Goal: Task Accomplishment & Management: Complete application form

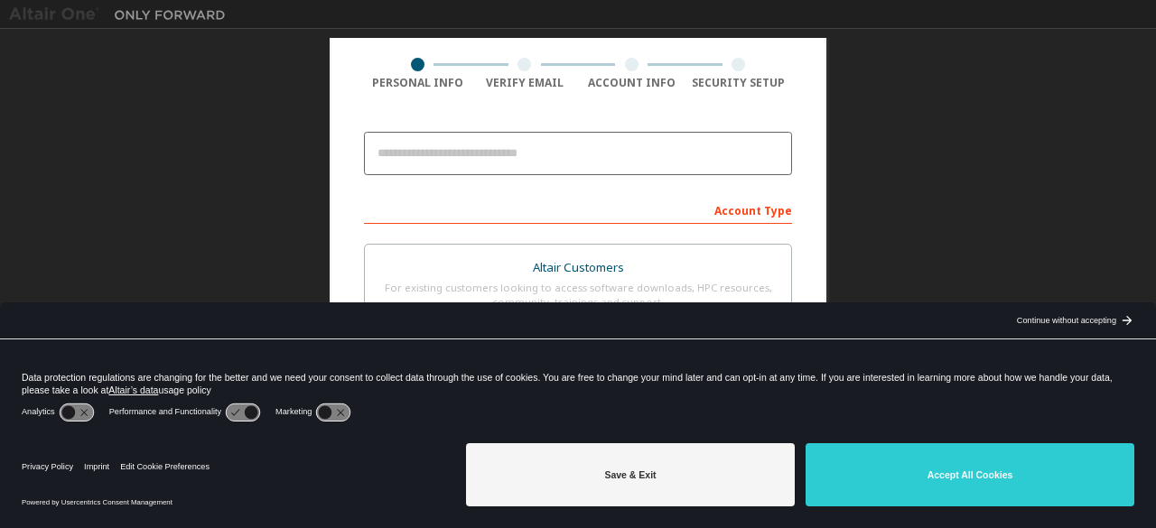
scroll to position [158, 0]
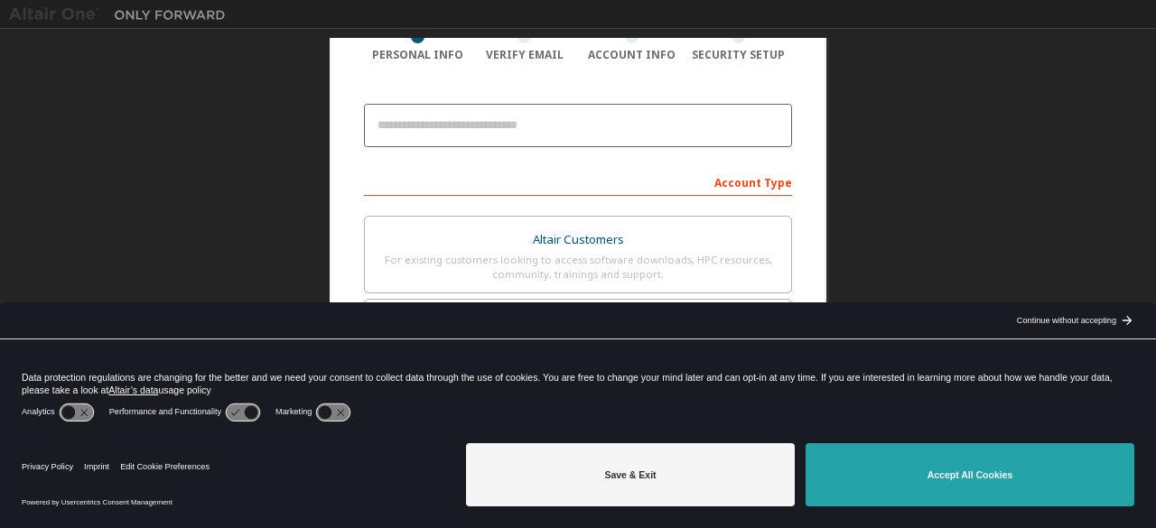
click at [1027, 481] on button "Accept All Cookies" at bounding box center [969, 474] width 329 height 63
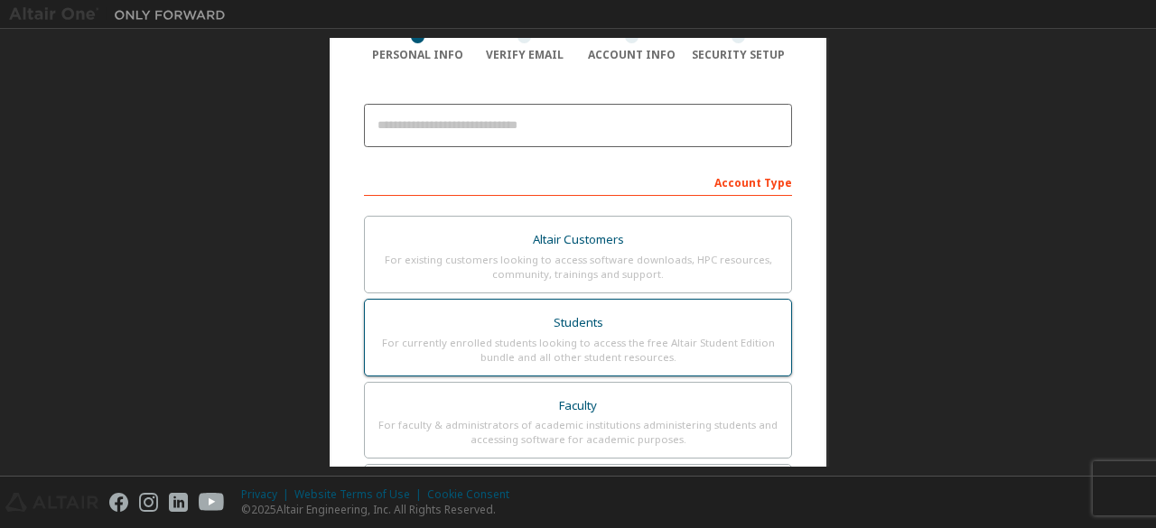
click at [726, 330] on div "Students" at bounding box center [578, 323] width 404 height 25
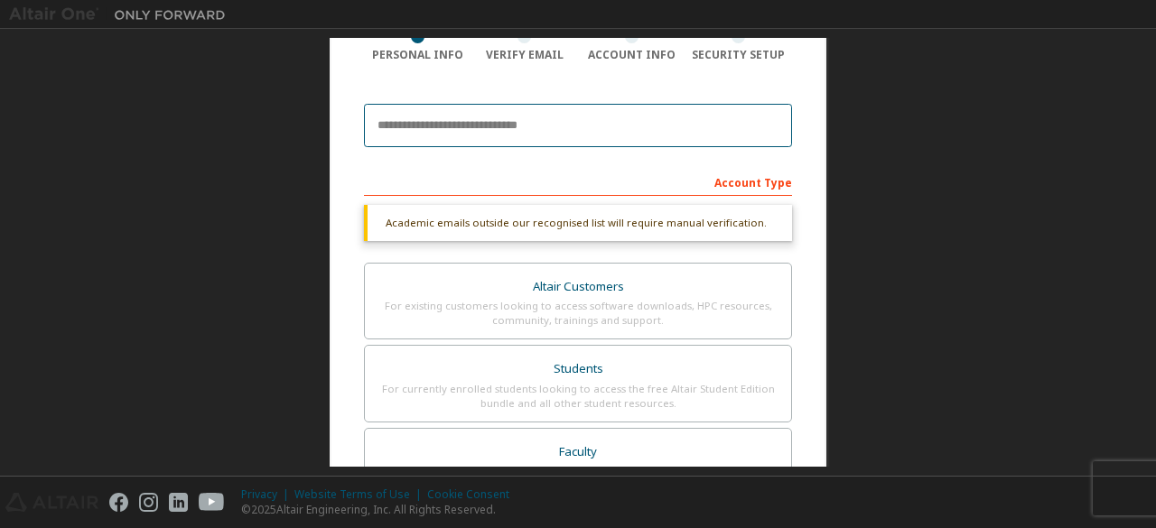
click at [598, 128] on input "email" at bounding box center [578, 125] width 428 height 43
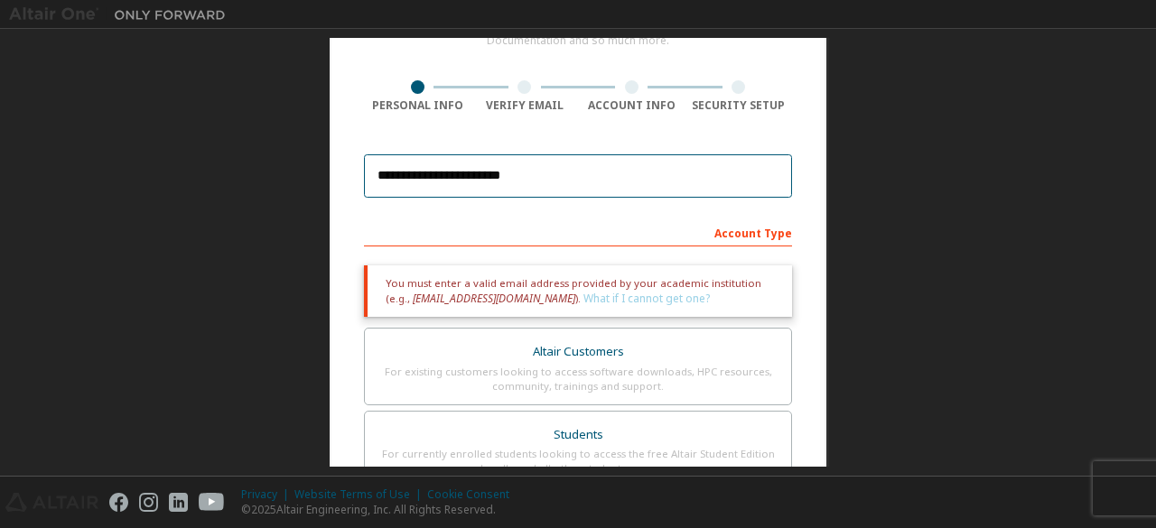
scroll to position [105, 0]
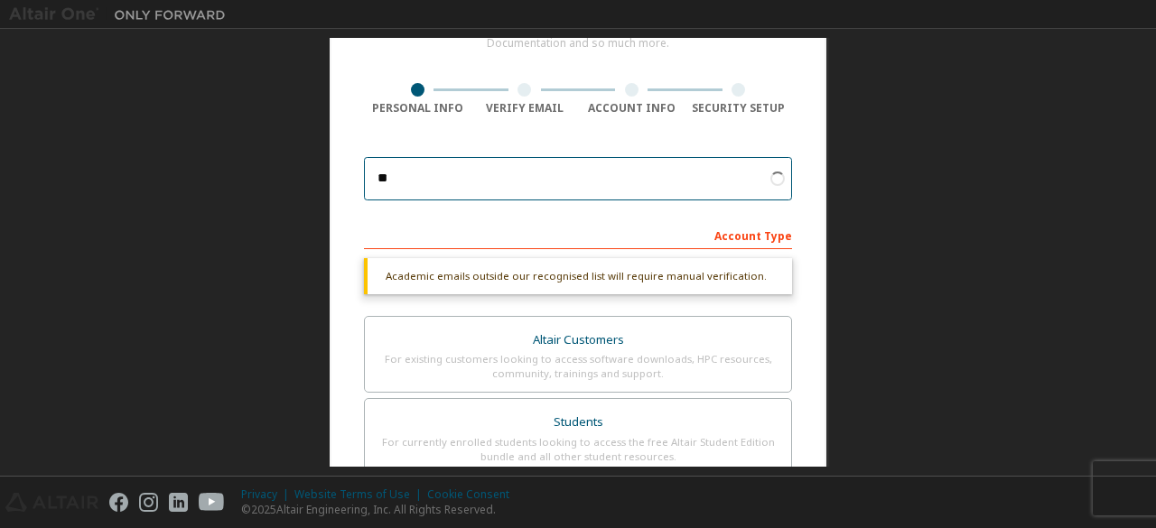
type input "*"
type input "**********"
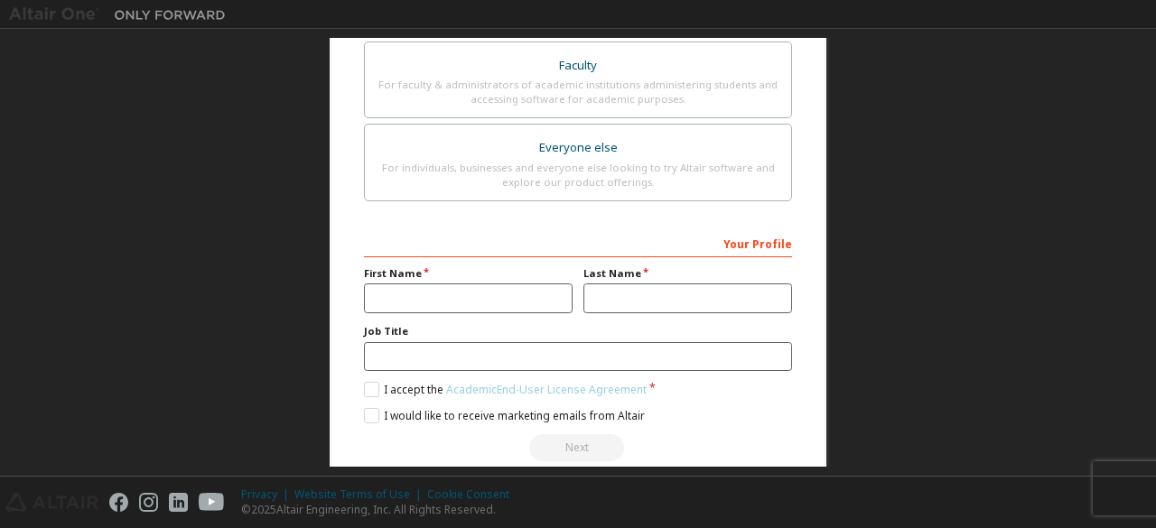
scroll to position [522, 0]
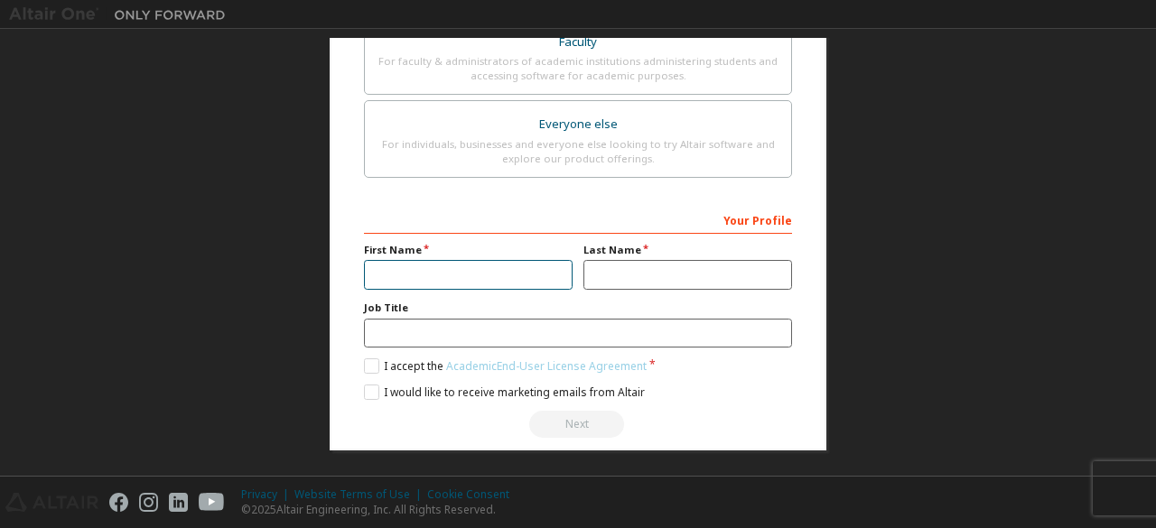
click at [525, 277] on input "text" at bounding box center [468, 275] width 209 height 30
type input "******"
click at [596, 281] on input "text" at bounding box center [687, 275] width 209 height 30
type input "**********"
click at [586, 324] on input "text" at bounding box center [578, 334] width 428 height 30
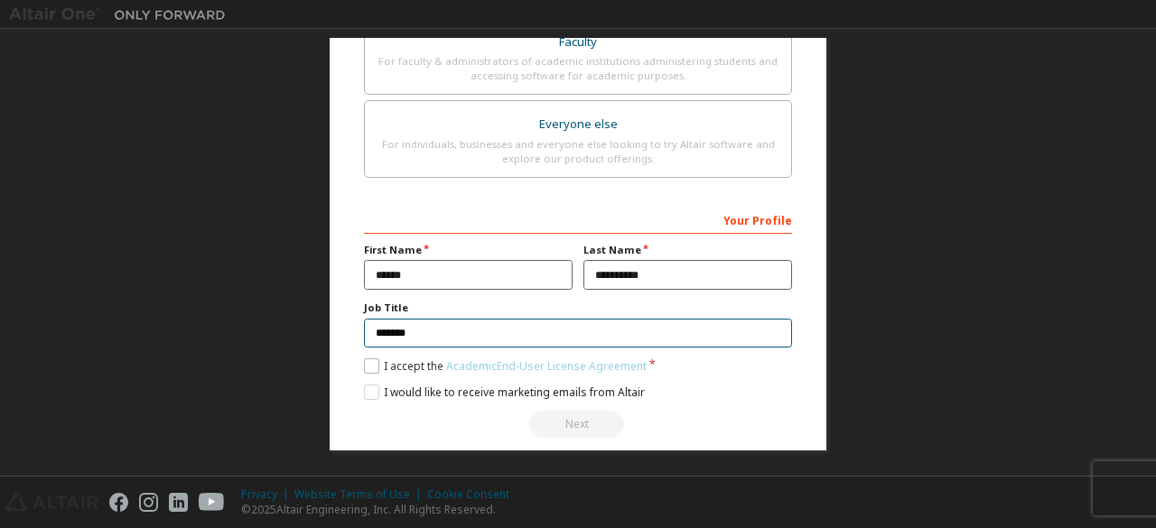
type input "*******"
click at [369, 365] on label "I accept the Academic End-User License Agreement" at bounding box center [505, 365] width 283 height 15
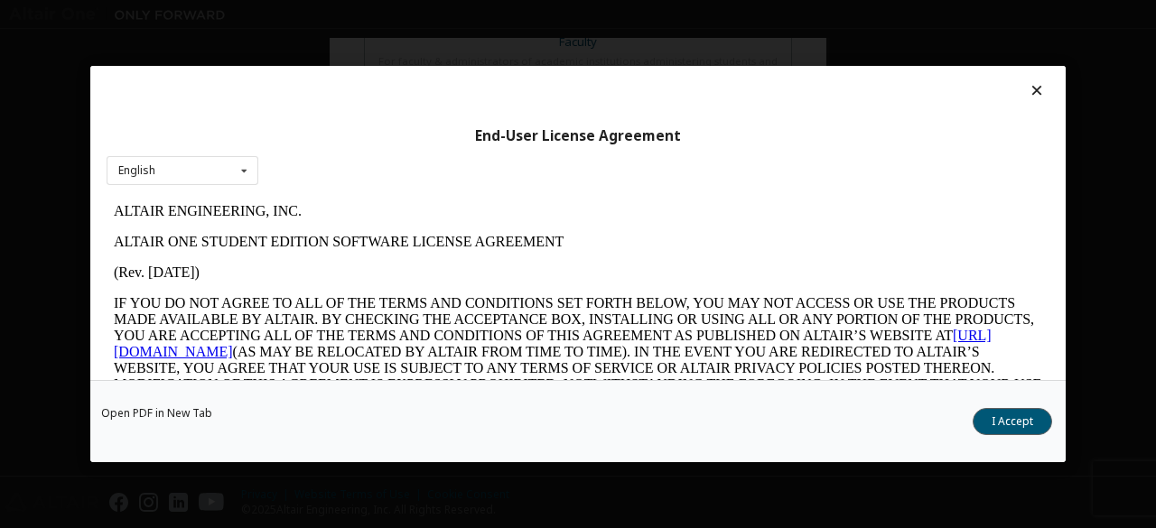
scroll to position [0, 0]
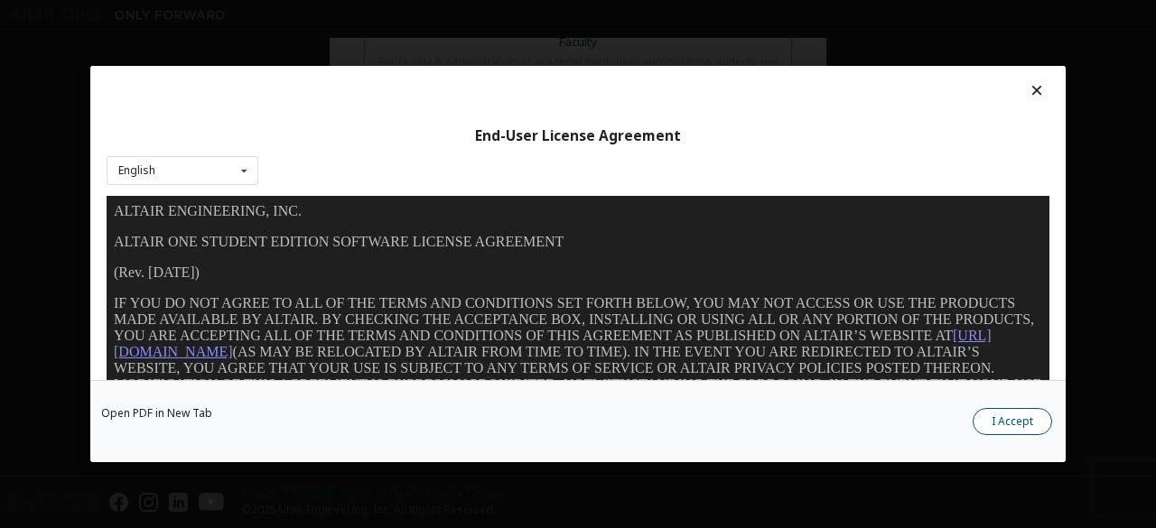
click at [1010, 423] on button "I Accept" at bounding box center [1011, 421] width 79 height 27
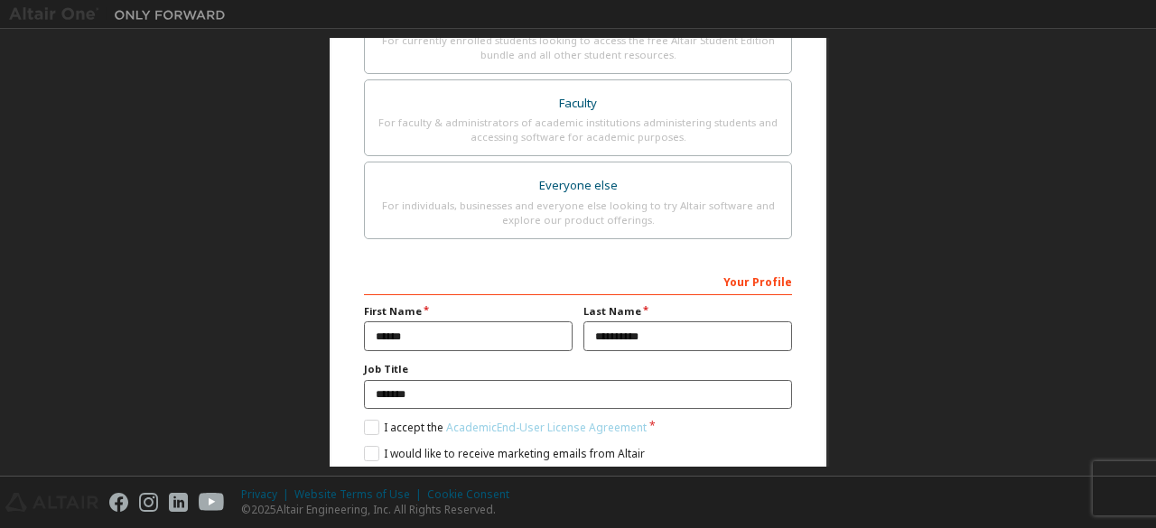
scroll to position [522, 0]
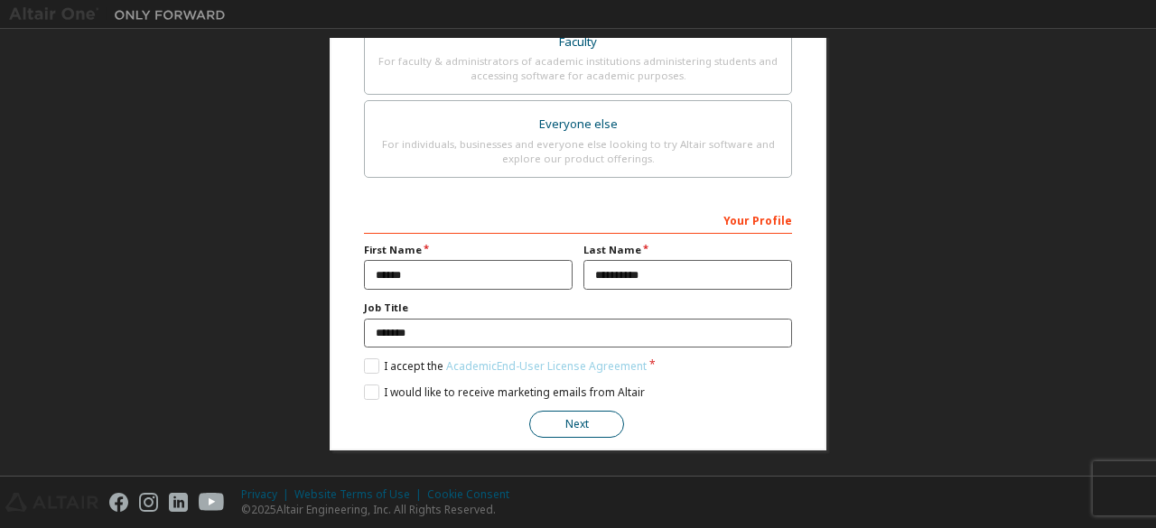
click at [605, 414] on button "Next" at bounding box center [576, 424] width 95 height 27
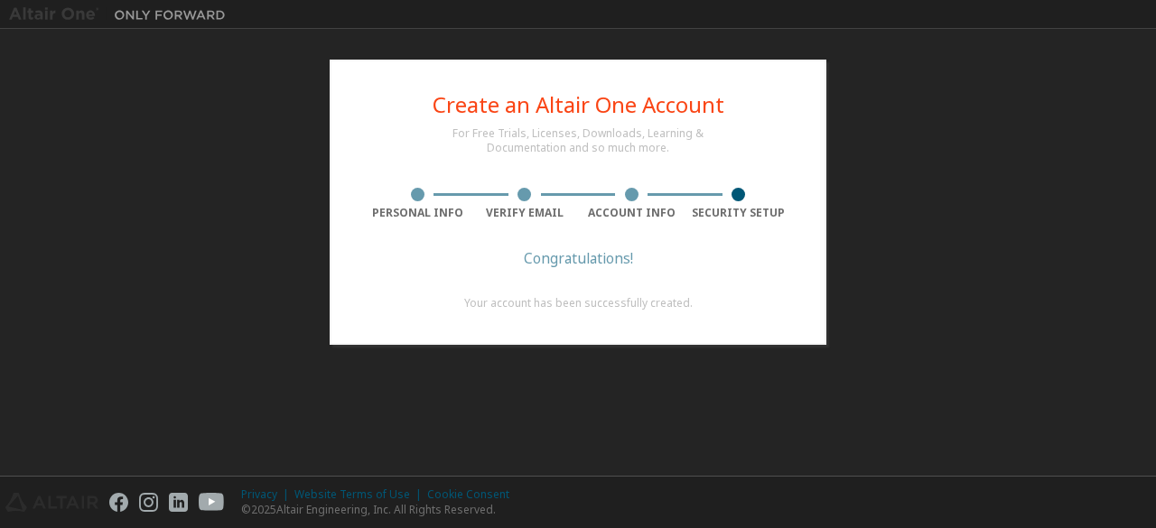
scroll to position [0, 0]
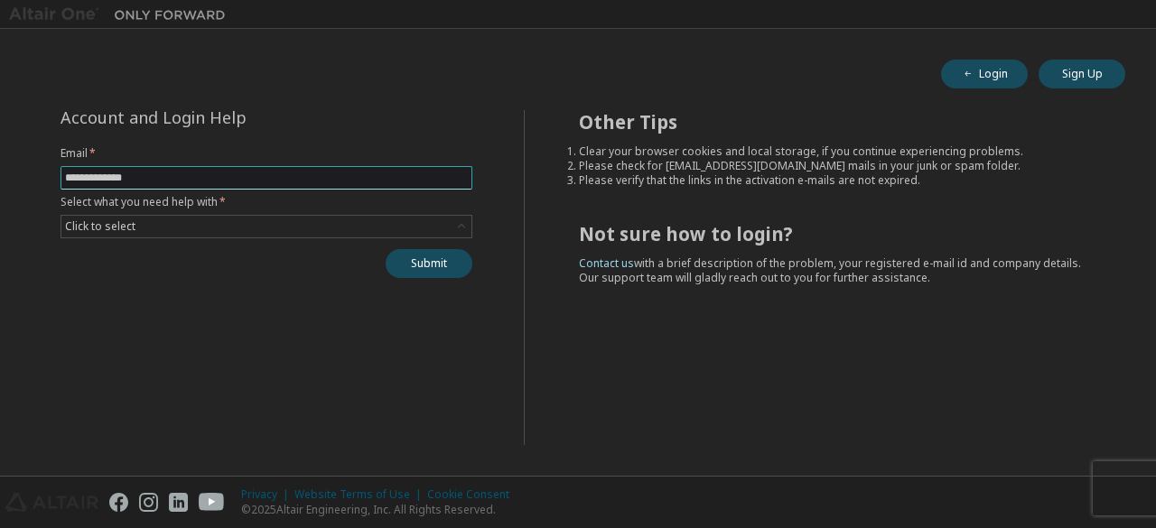
click at [319, 181] on input "text" at bounding box center [266, 178] width 403 height 14
type input "**********"
click at [345, 230] on div "Click to select" at bounding box center [266, 227] width 410 height 22
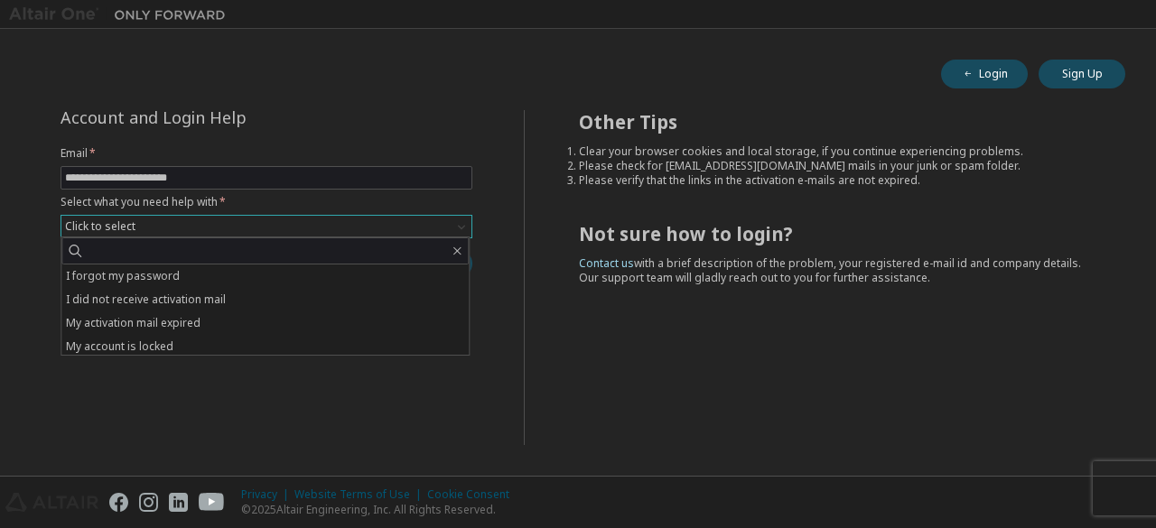
scroll to position [51, 0]
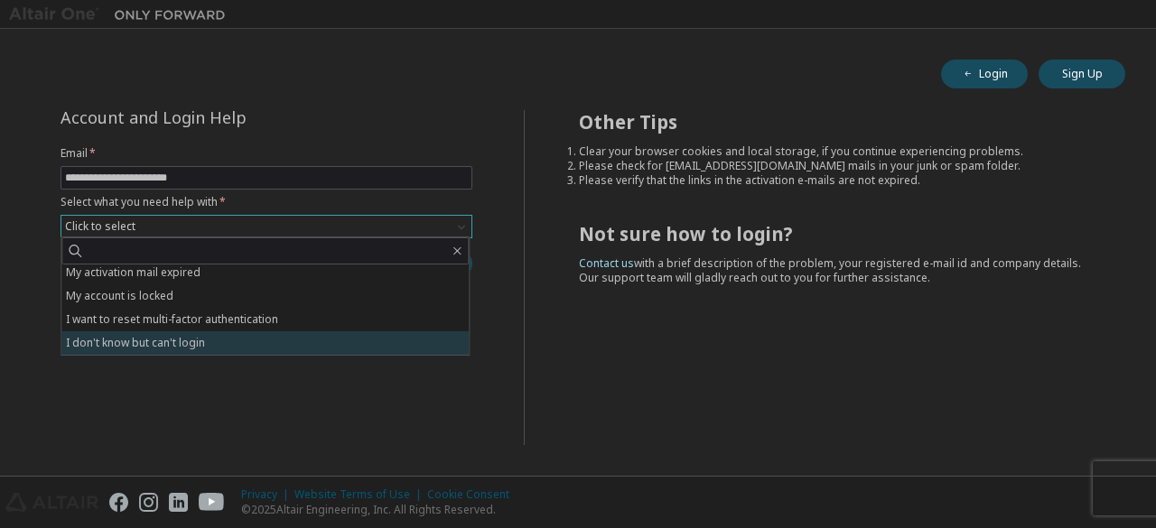
click at [386, 349] on li "I don't know but can't login" at bounding box center [264, 342] width 407 height 23
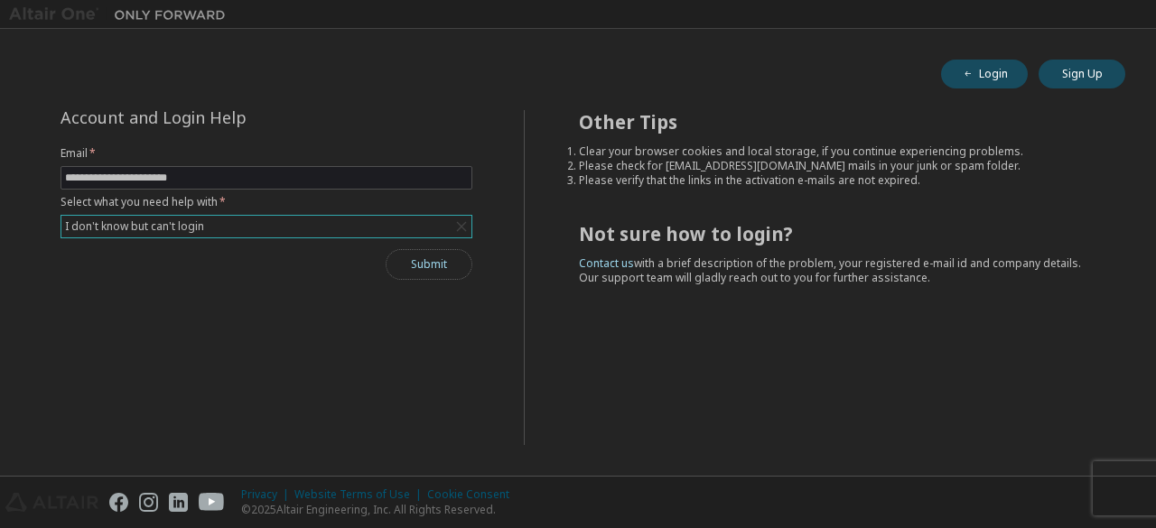
click at [440, 263] on button "Submit" at bounding box center [429, 264] width 87 height 31
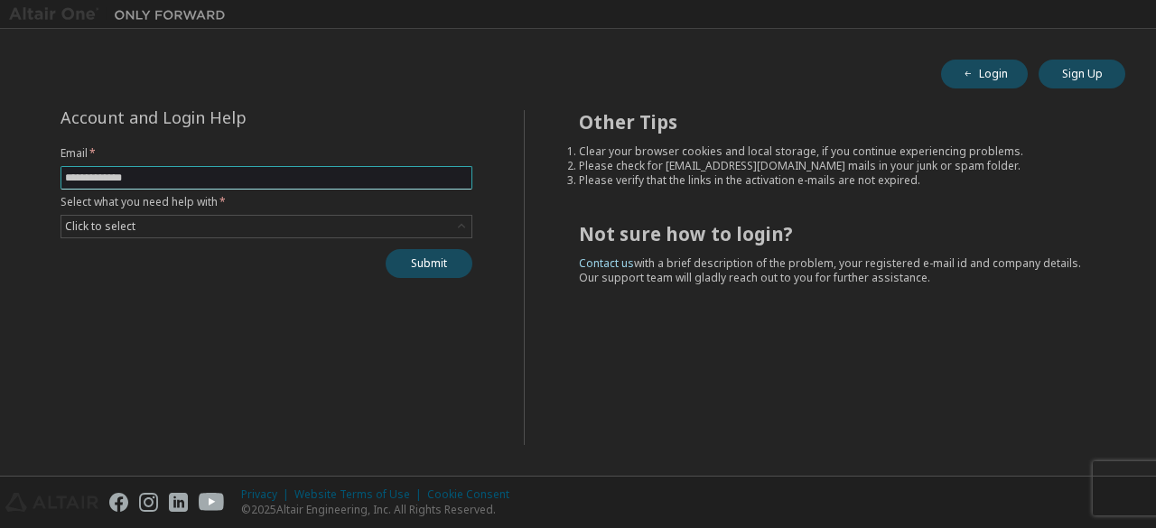
click at [401, 169] on span at bounding box center [266, 177] width 412 height 23
click at [401, 180] on input "text" at bounding box center [266, 178] width 403 height 14
type input "**********"
click at [312, 234] on div "Click to select" at bounding box center [266, 227] width 410 height 22
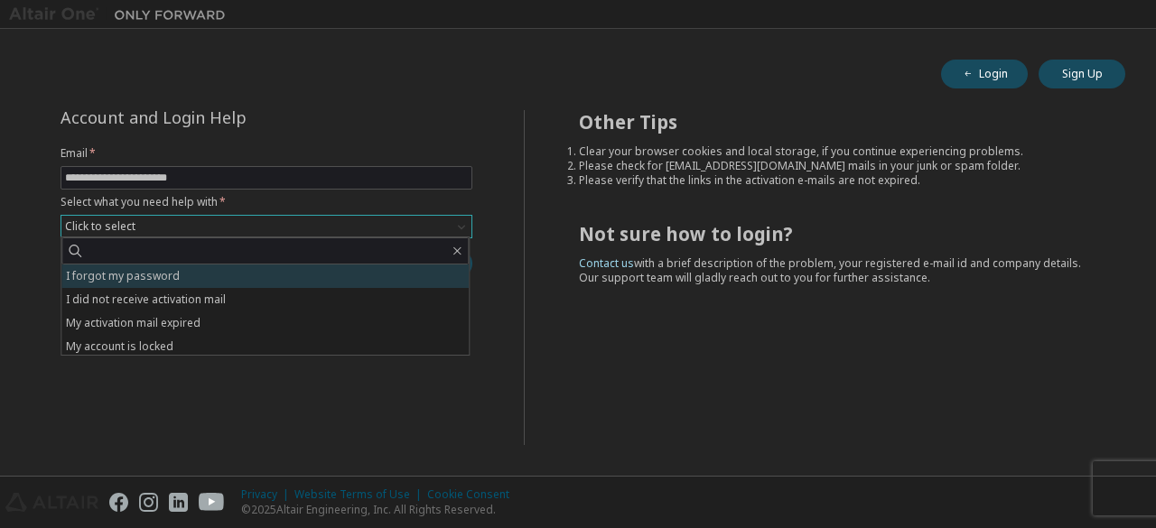
click at [298, 274] on li "I forgot my password" at bounding box center [264, 276] width 407 height 23
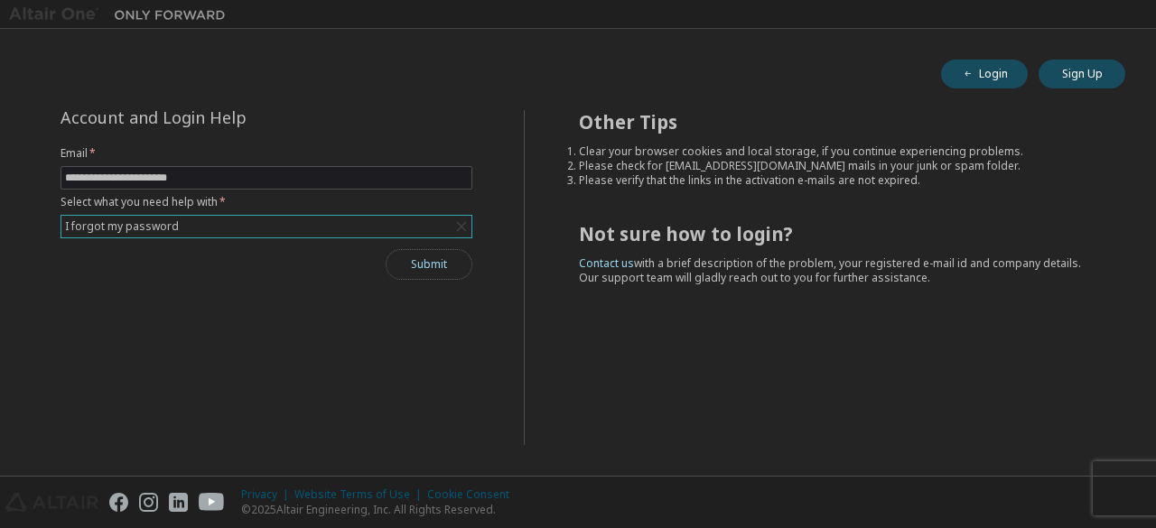
click at [436, 264] on button "Submit" at bounding box center [429, 264] width 87 height 31
click at [436, 265] on button "Submit" at bounding box center [429, 264] width 87 height 31
click at [451, 270] on button "Submit" at bounding box center [429, 264] width 87 height 31
click at [402, 234] on div "Click to select" at bounding box center [266, 227] width 410 height 22
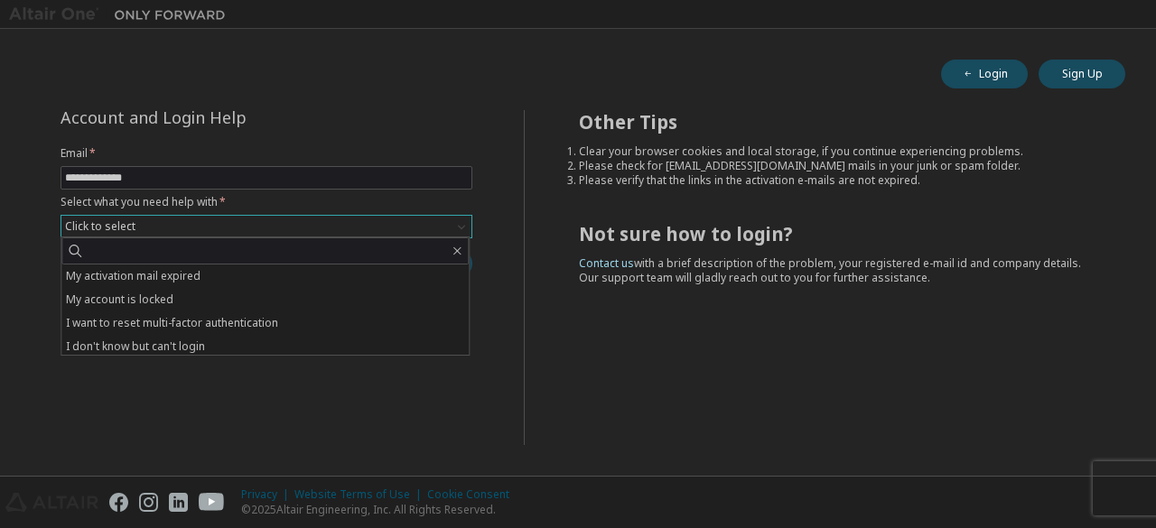
scroll to position [51, 0]
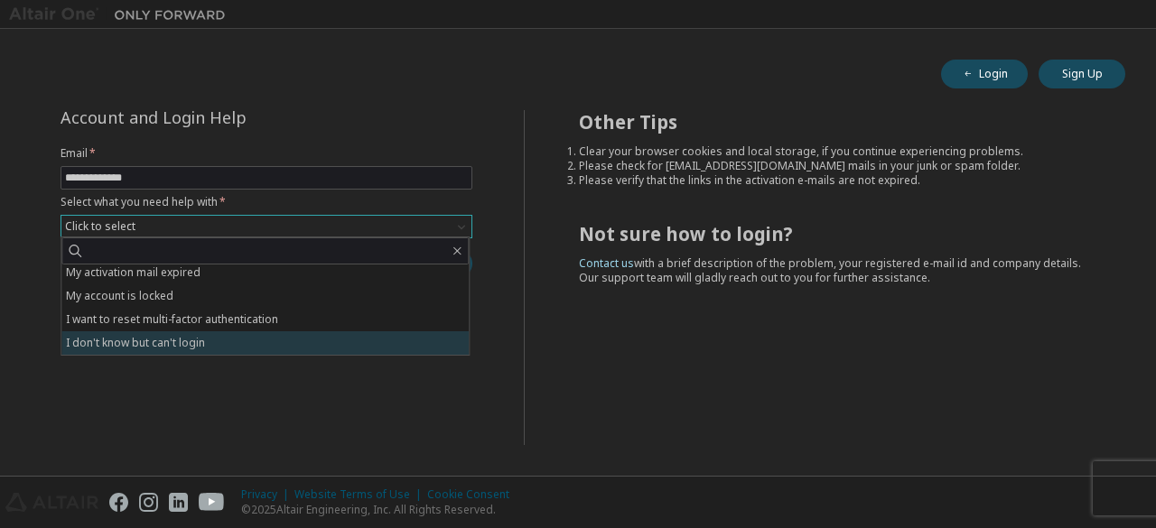
click at [414, 337] on li "I don't know but can't login" at bounding box center [264, 342] width 407 height 23
